Goal: Task Accomplishment & Management: Manage account settings

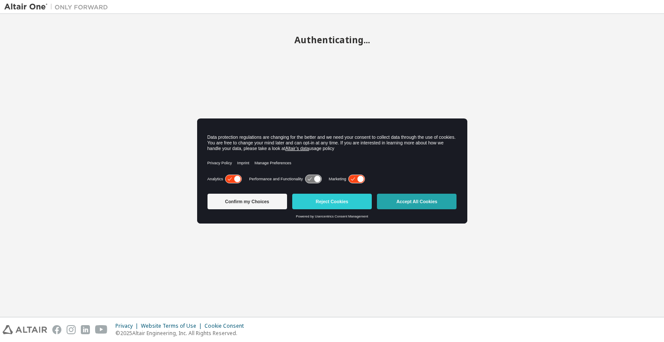
click at [422, 200] on button "Accept All Cookies" at bounding box center [416, 202] width 79 height 16
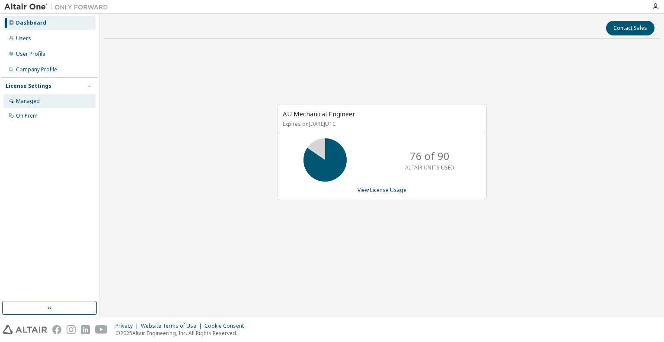
click at [44, 105] on div "Managed" at bounding box center [49, 101] width 92 height 14
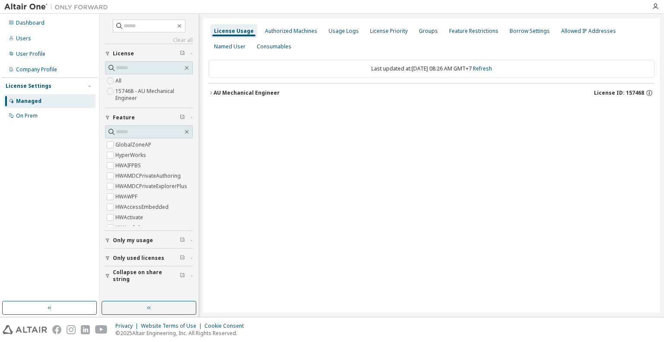
click at [214, 93] on div "AU Mechanical Engineer" at bounding box center [246, 92] width 66 height 7
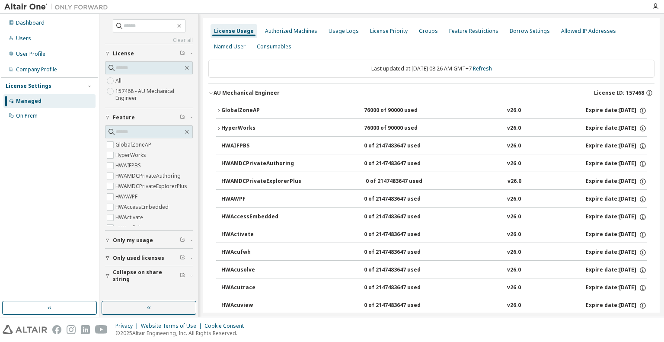
click at [221, 108] on div "GlobalZoneAP" at bounding box center [260, 111] width 78 height 8
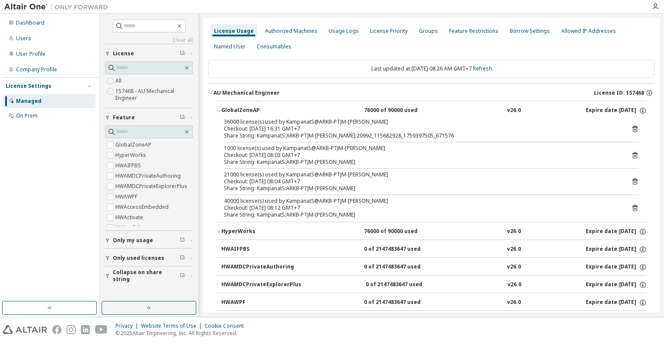
click at [632, 127] on icon at bounding box center [634, 129] width 5 height 6
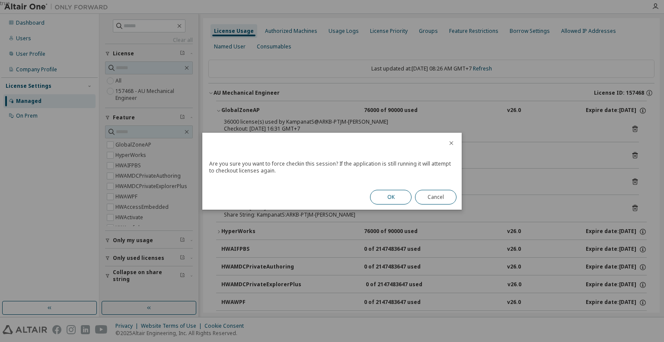
click at [397, 195] on button "OK" at bounding box center [390, 197] width 41 height 15
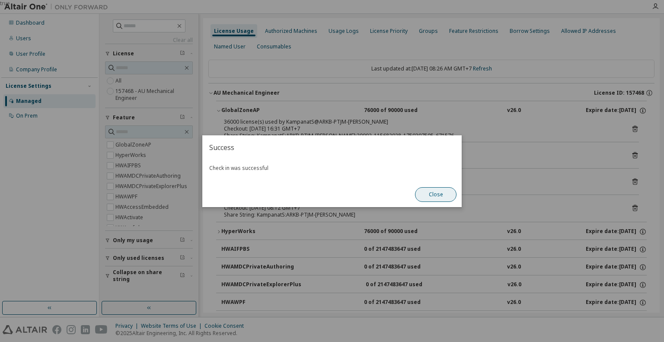
click at [430, 198] on button "Close" at bounding box center [435, 194] width 41 height 15
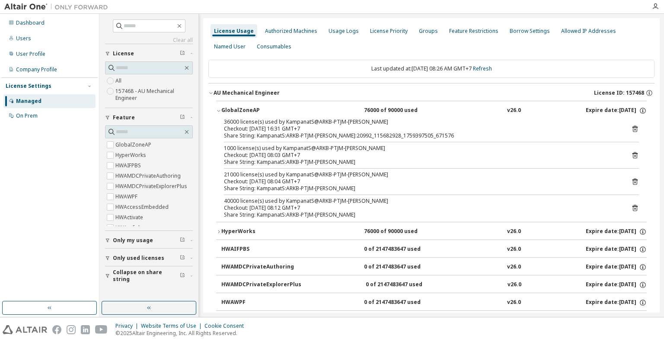
click at [631, 154] on icon at bounding box center [635, 155] width 8 height 8
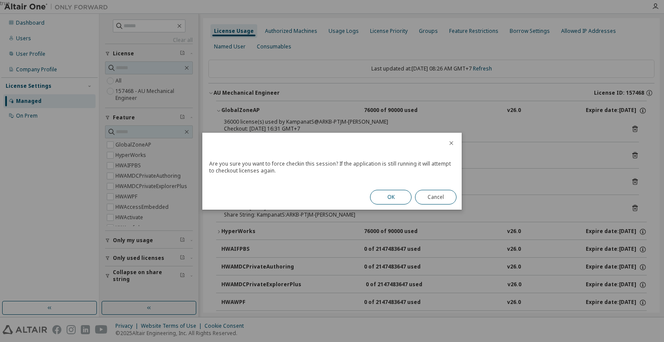
click at [389, 197] on button "OK" at bounding box center [390, 197] width 41 height 15
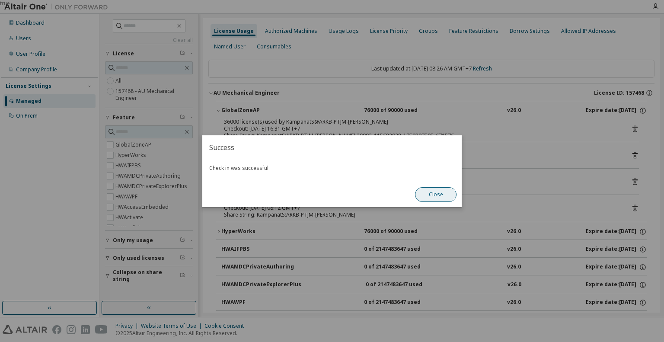
click at [434, 196] on button "Close" at bounding box center [435, 194] width 41 height 15
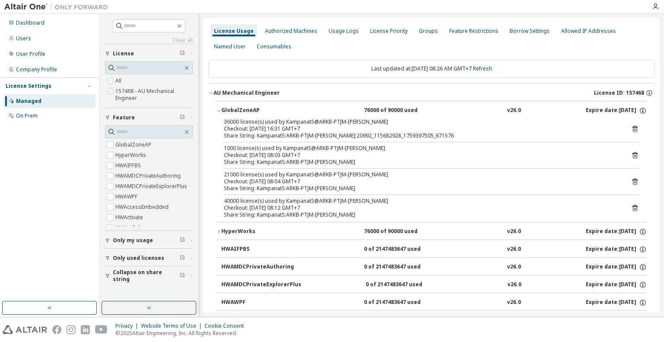
click at [631, 178] on icon at bounding box center [635, 182] width 8 height 8
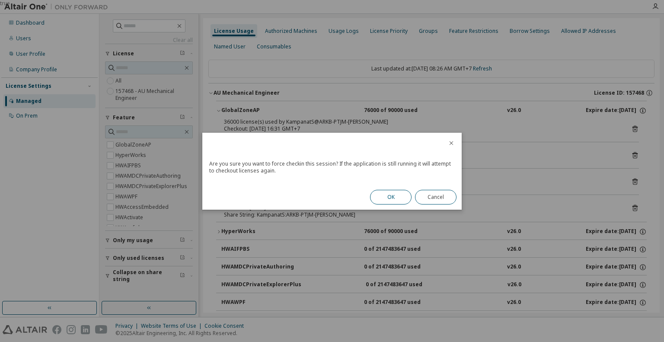
click at [393, 191] on button "OK" at bounding box center [390, 197] width 41 height 15
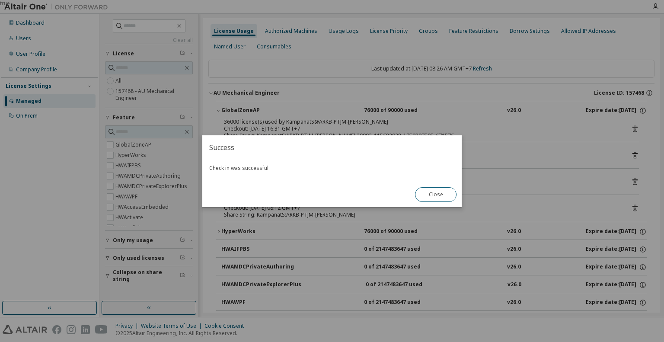
drag, startPoint x: 428, startPoint y: 197, endPoint x: 526, endPoint y: 197, distance: 97.6
click at [432, 197] on button "Close" at bounding box center [435, 194] width 41 height 15
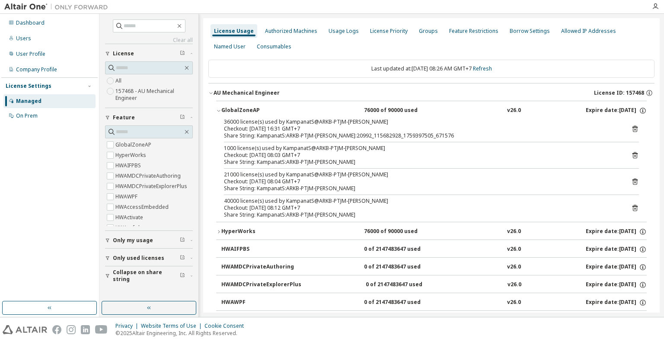
click at [632, 206] on icon at bounding box center [634, 208] width 5 height 6
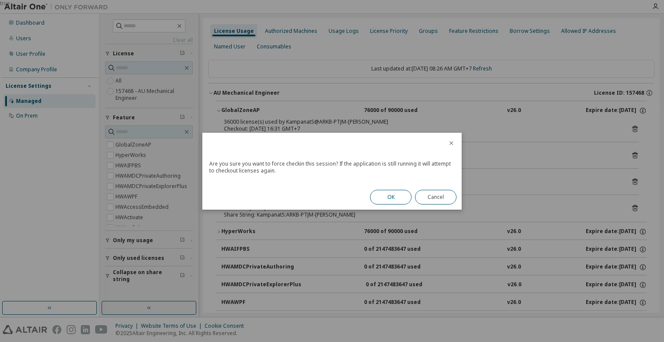
click at [383, 198] on button "OK" at bounding box center [390, 197] width 41 height 15
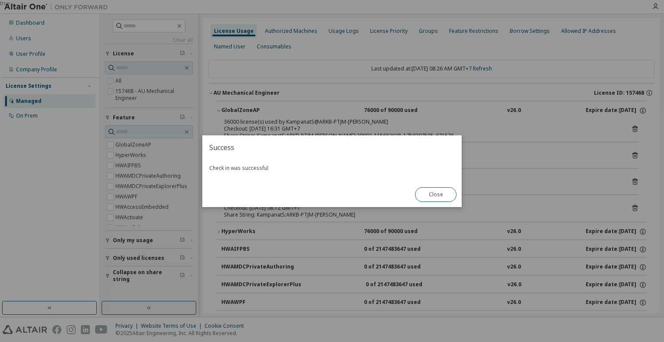
click at [397, 197] on div "Success Check in was successful Close" at bounding box center [331, 171] width 259 height 72
drag, startPoint x: 445, startPoint y: 193, endPoint x: 440, endPoint y: 193, distance: 5.2
click at [445, 193] on button "Close" at bounding box center [435, 194] width 41 height 15
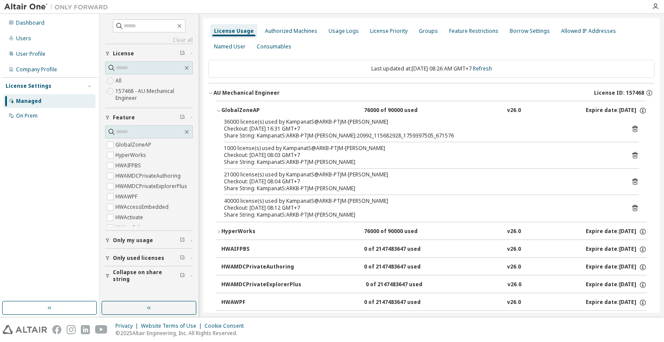
click at [126, 242] on span "Only my usage" at bounding box center [133, 240] width 40 height 7
click at [119, 254] on label "Yes" at bounding box center [120, 253] width 10 height 10
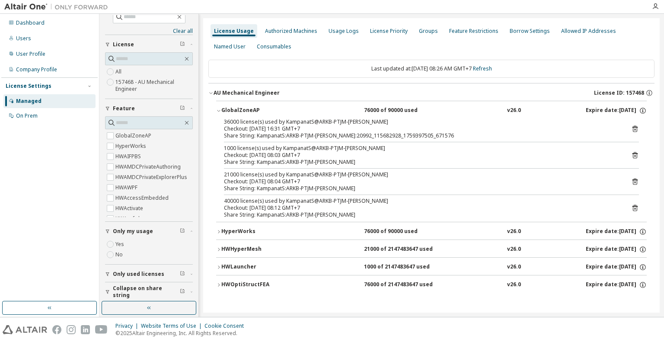
scroll to position [12, 0]
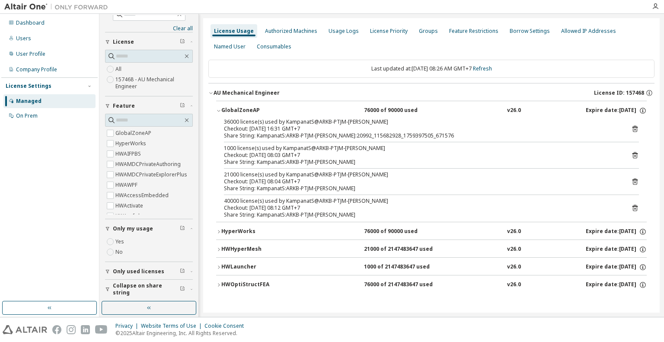
click at [136, 274] on button "Only used licenses" at bounding box center [149, 271] width 88 height 19
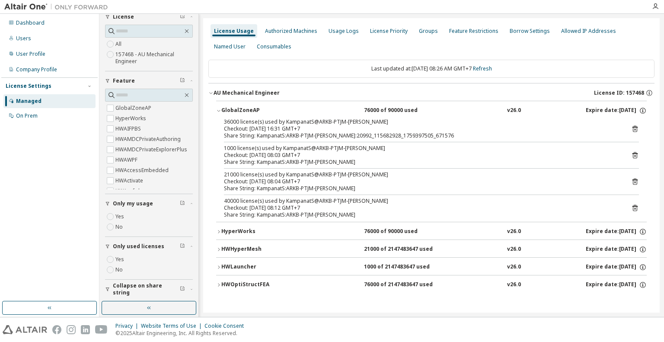
click at [140, 285] on span "Collapse on share string" at bounding box center [146, 289] width 67 height 14
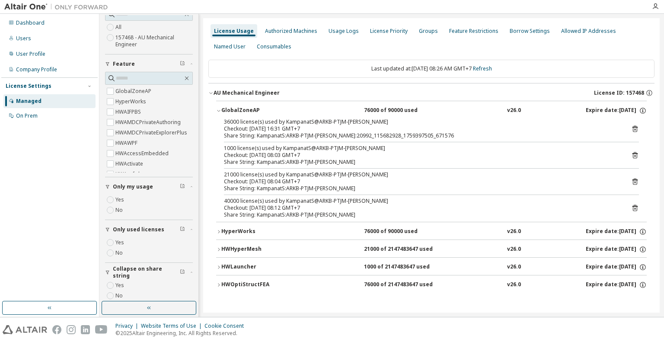
scroll to position [62, 0]
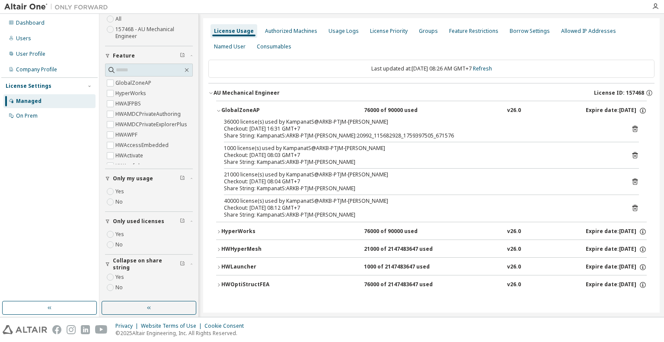
click at [120, 278] on label "Yes" at bounding box center [120, 277] width 10 height 10
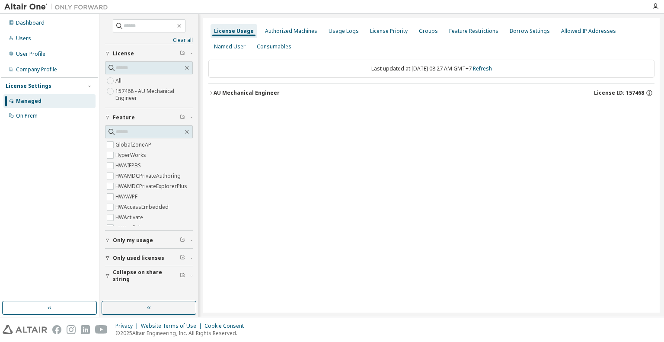
scroll to position [0, 0]
click at [216, 94] on div "AU Mechanical Engineer" at bounding box center [246, 92] width 66 height 7
